Goal: Task Accomplishment & Management: Manage account settings

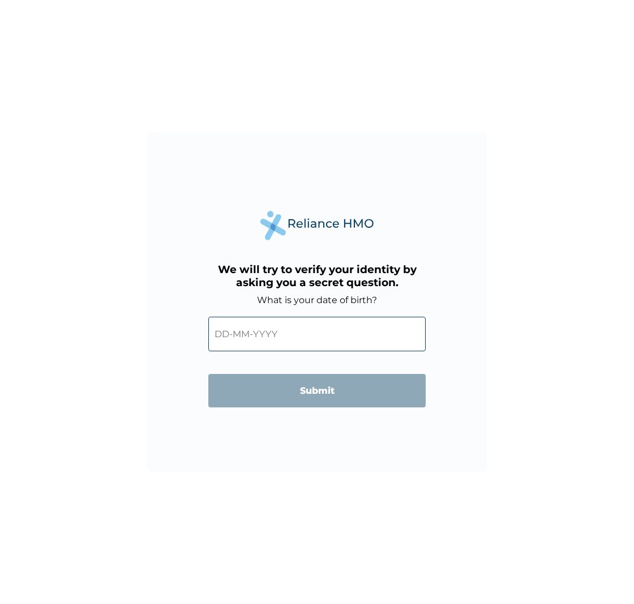
click at [222, 332] on input "text" at bounding box center [316, 334] width 217 height 35
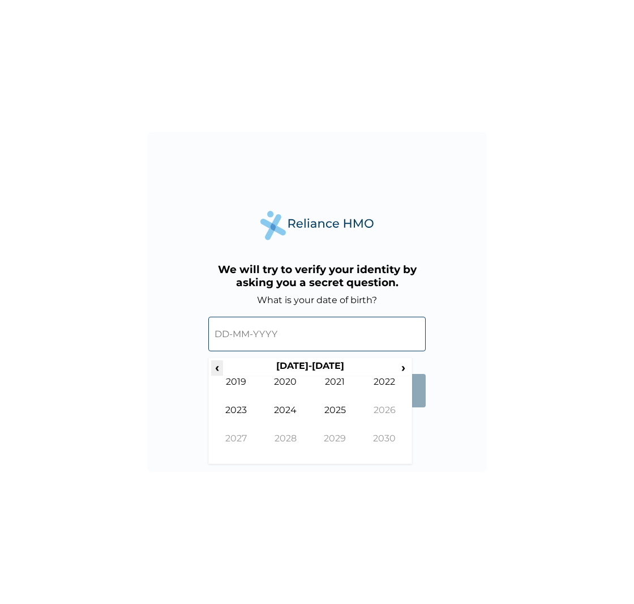
click at [214, 367] on span "‹" at bounding box center [217, 367] width 12 height 14
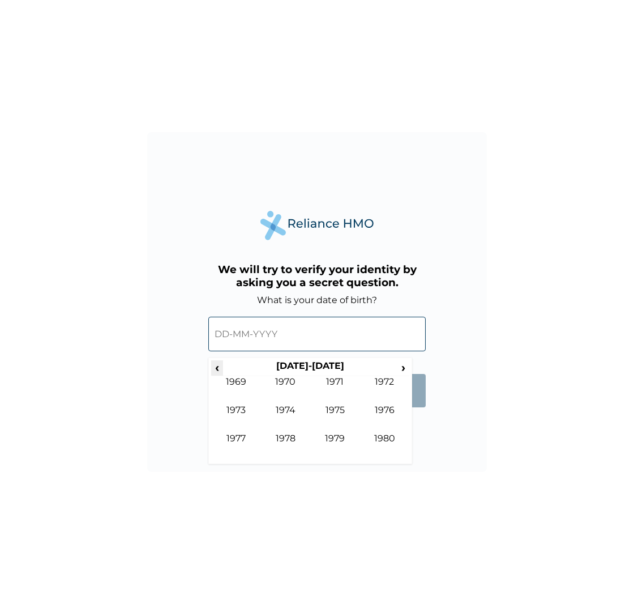
click at [214, 367] on span "‹" at bounding box center [217, 367] width 12 height 14
click at [286, 412] on td "1964" at bounding box center [286, 418] width 50 height 28
click at [285, 437] on td "Oct" at bounding box center [286, 447] width 50 height 28
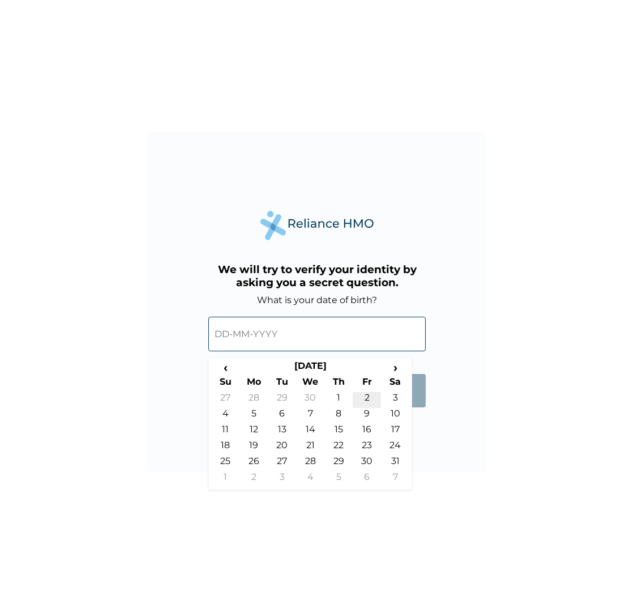
click at [366, 396] on td "2" at bounding box center [367, 400] width 28 height 16
type input "02-10-1964"
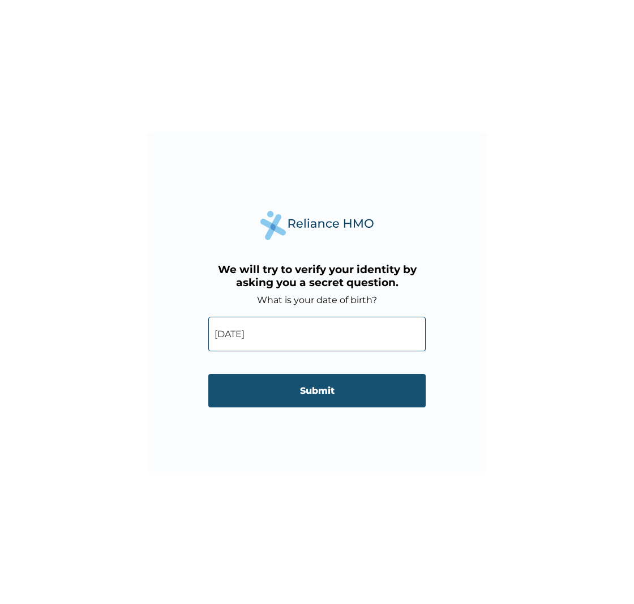
click at [308, 390] on input "Submit" at bounding box center [316, 390] width 217 height 33
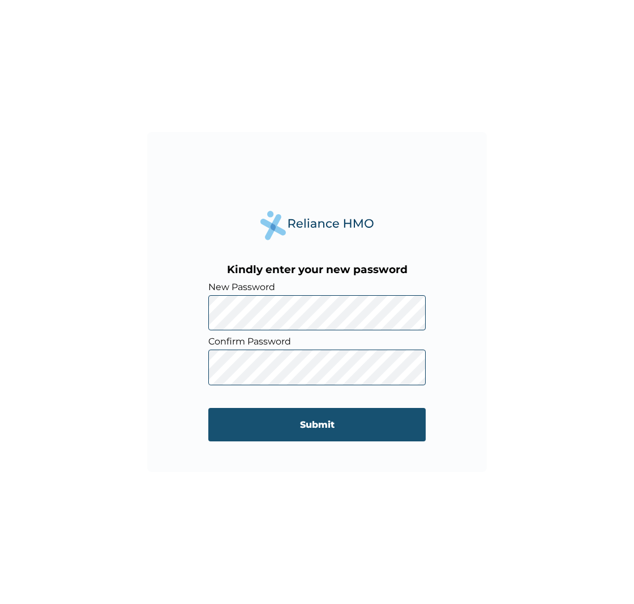
click at [321, 433] on input "Submit" at bounding box center [316, 424] width 217 height 33
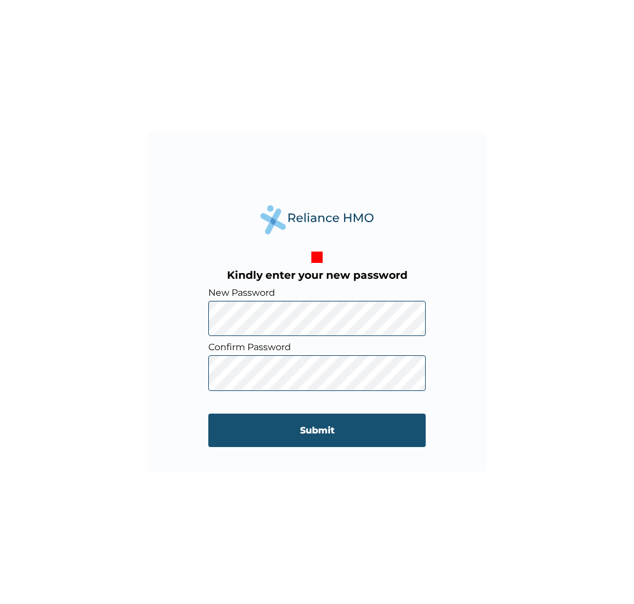
click at [314, 429] on input "Submit" at bounding box center [316, 429] width 217 height 33
click at [308, 430] on input "Submit" at bounding box center [316, 429] width 217 height 33
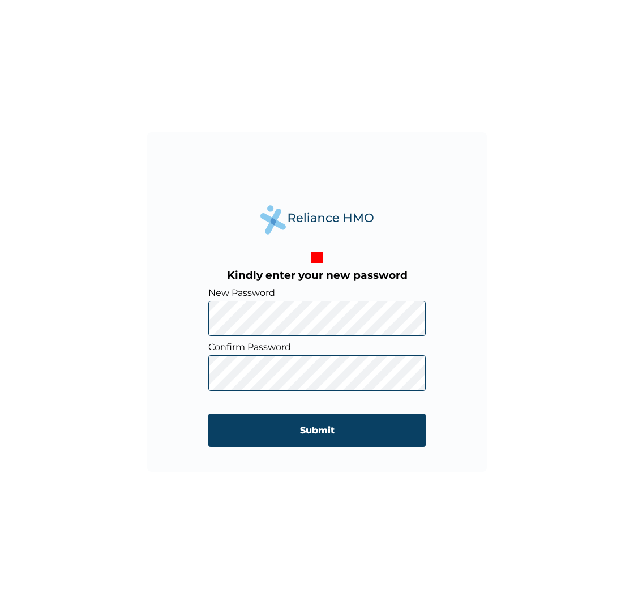
click at [200, 320] on div "Kindly enter your new password New Password Confirm Password Submit" at bounding box center [317, 302] width 340 height 340
click at [206, 372] on div "Kindly enter your new password New Password Confirm Password Submit" at bounding box center [317, 302] width 340 height 340
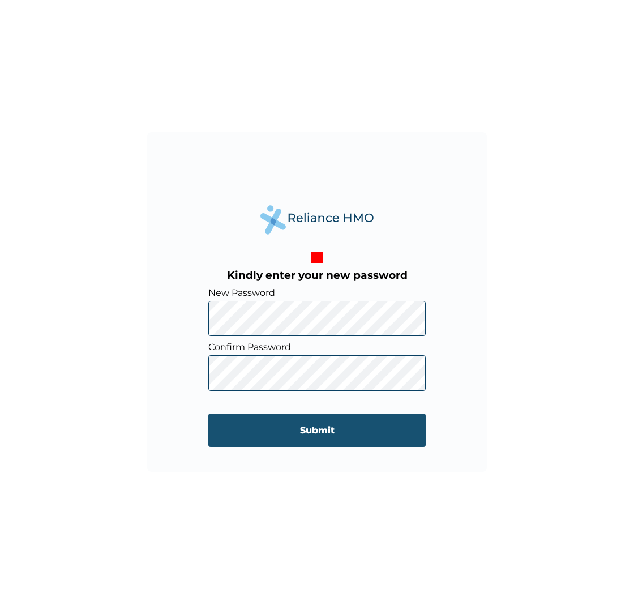
click at [316, 432] on input "Submit" at bounding box center [316, 429] width 217 height 33
